Goal: Navigation & Orientation: Go to known website

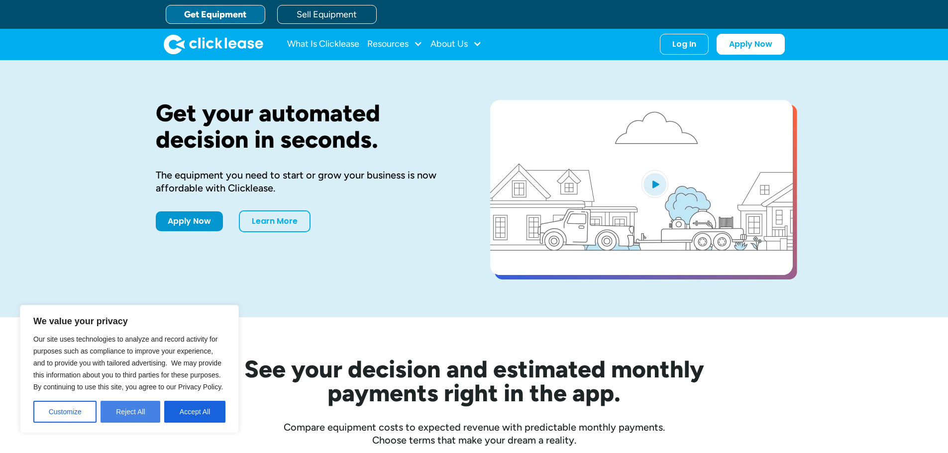
click at [131, 409] on button "Reject All" at bounding box center [131, 412] width 60 height 22
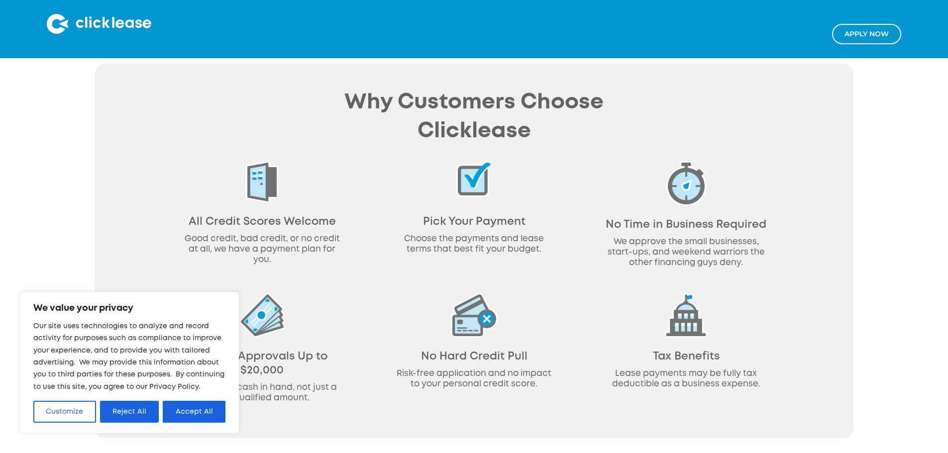
scroll to position [697, 0]
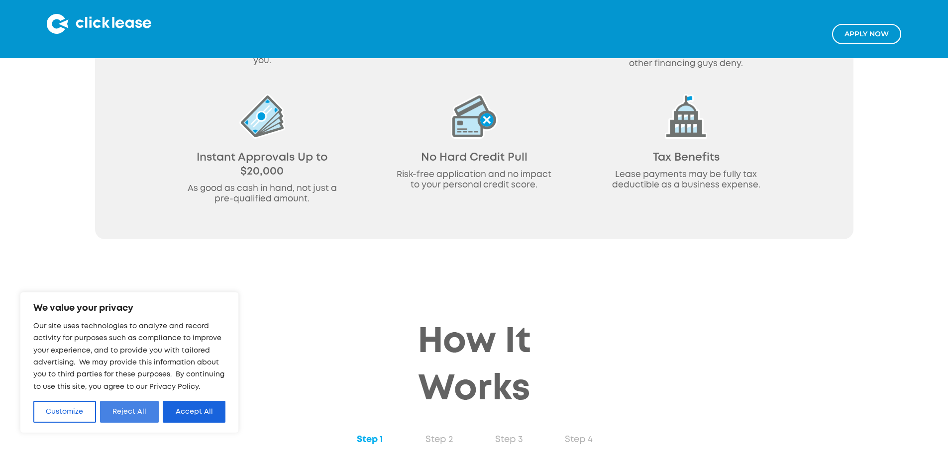
click at [144, 411] on button "Reject All" at bounding box center [129, 412] width 59 height 22
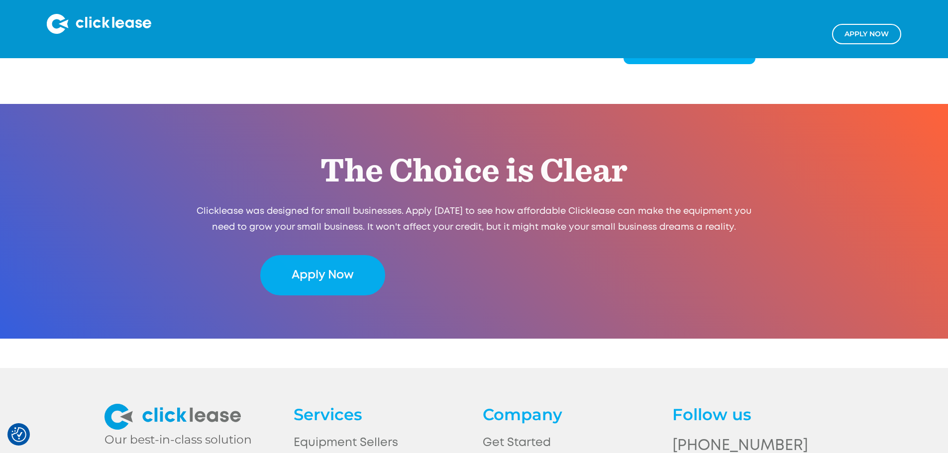
scroll to position [2050, 0]
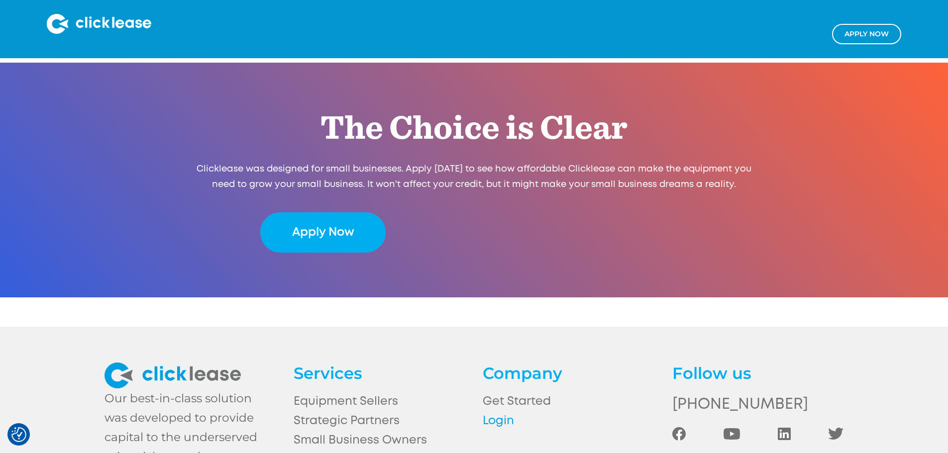
click at [503, 412] on link "Login" at bounding box center [568, 421] width 171 height 19
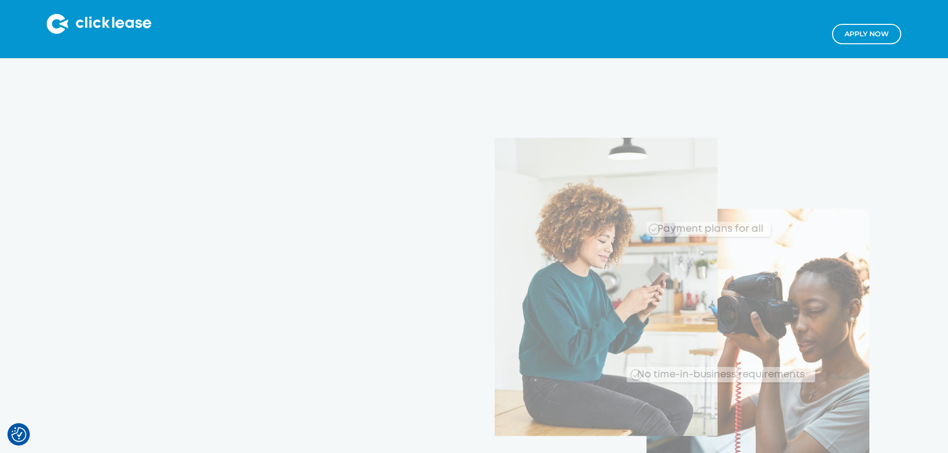
scroll to position [2037, 0]
